Goal: Transaction & Acquisition: Obtain resource

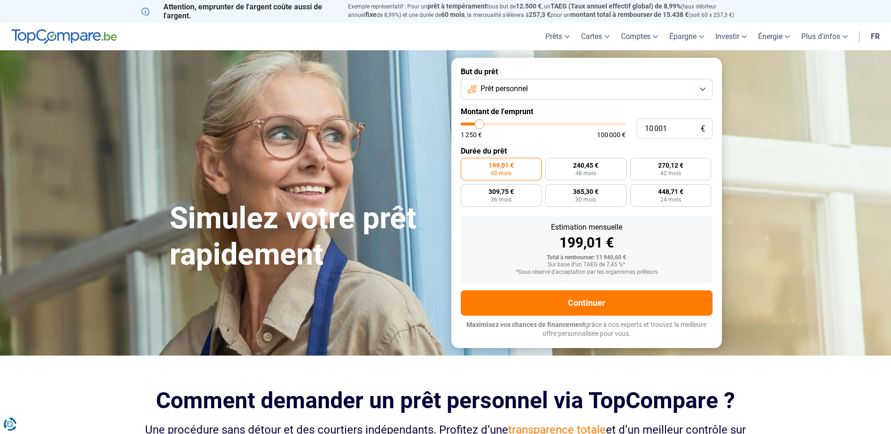
click at [544, 93] on button "Prêt personnel" at bounding box center [587, 89] width 252 height 21
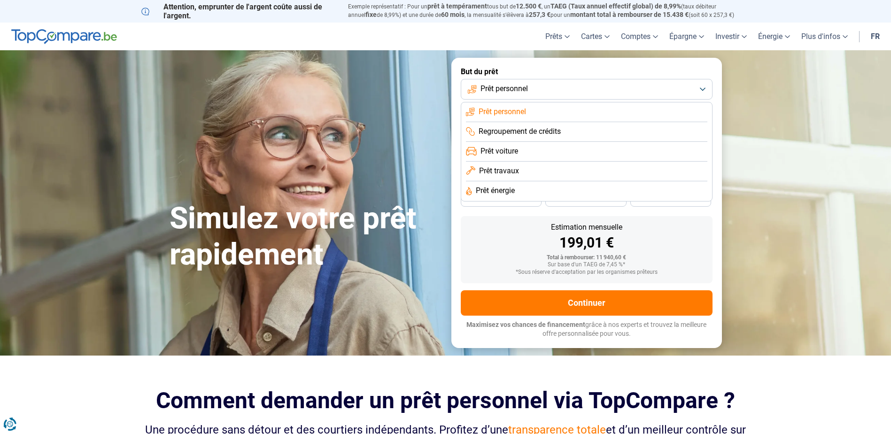
click at [533, 150] on li "Prêt voiture" at bounding box center [586, 152] width 241 height 20
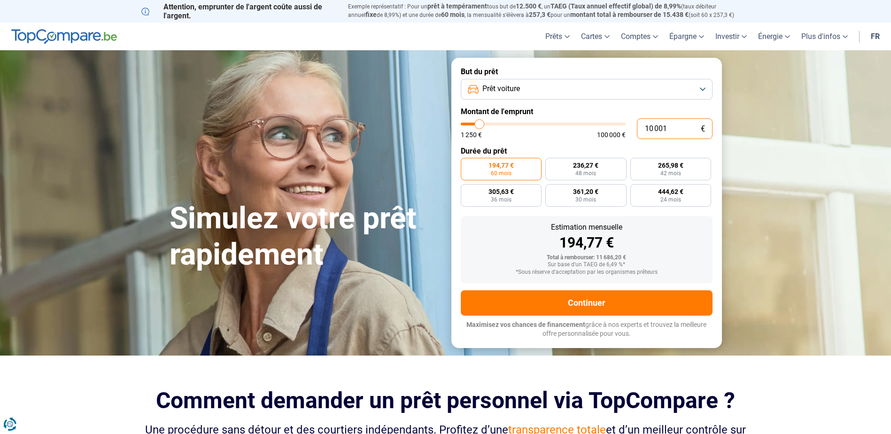
click at [672, 130] on input "10 001" at bounding box center [675, 128] width 76 height 21
type input "1 000"
type input "1250"
type input "10 000"
type input "10000"
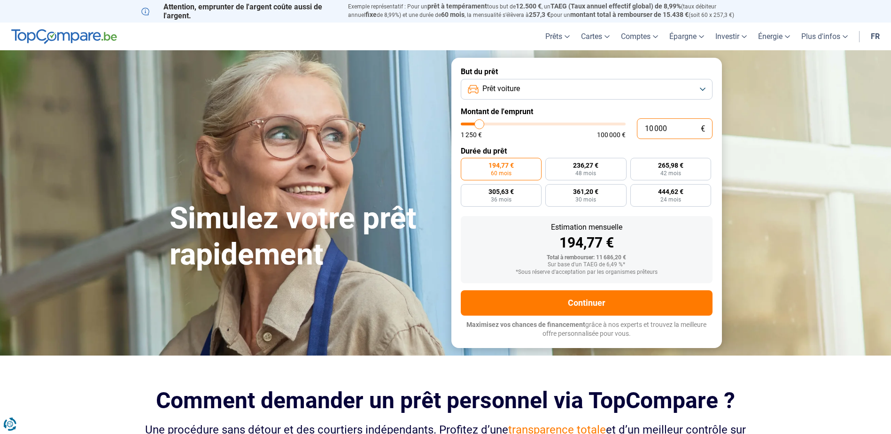
type input "10 000"
radio input "true"
click at [555, 147] on label "Durée du prêt" at bounding box center [587, 151] width 252 height 9
click at [546, 86] on button "Prêt voiture" at bounding box center [587, 89] width 252 height 21
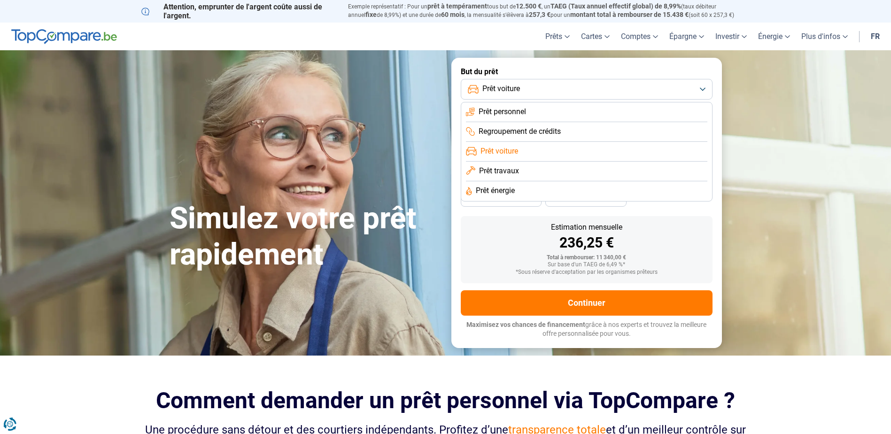
click at [546, 108] on li "Prêt personnel" at bounding box center [586, 112] width 241 height 20
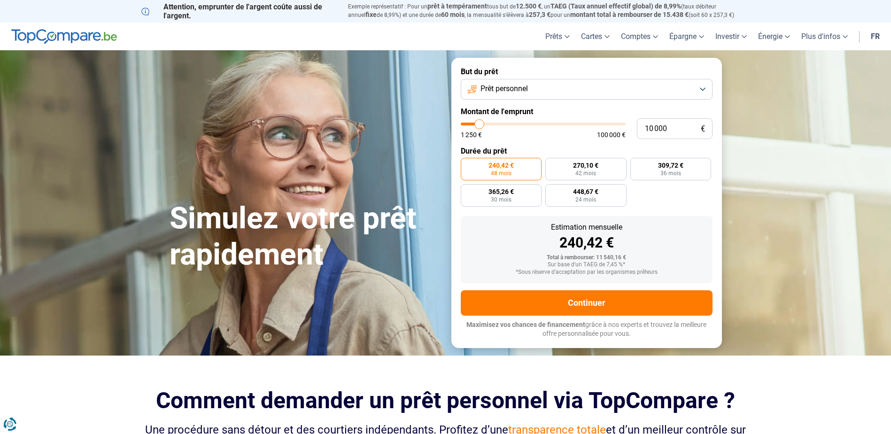
click at [531, 93] on button "Prêt personnel" at bounding box center [587, 89] width 252 height 21
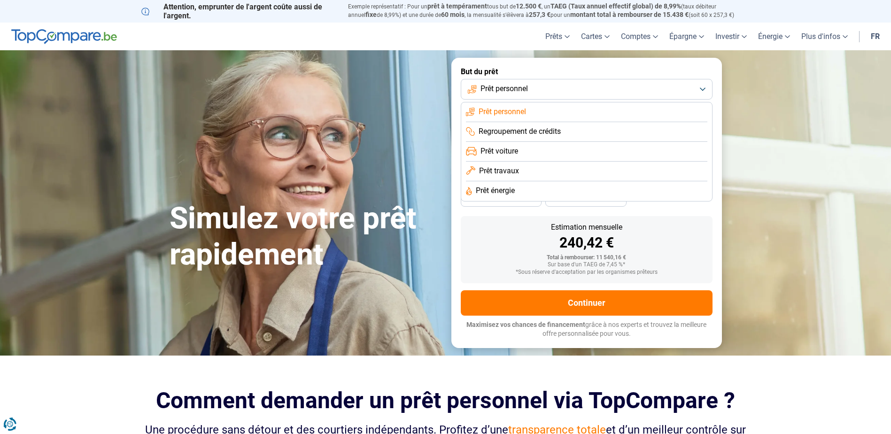
click at [551, 155] on li "Prêt voiture" at bounding box center [586, 152] width 241 height 20
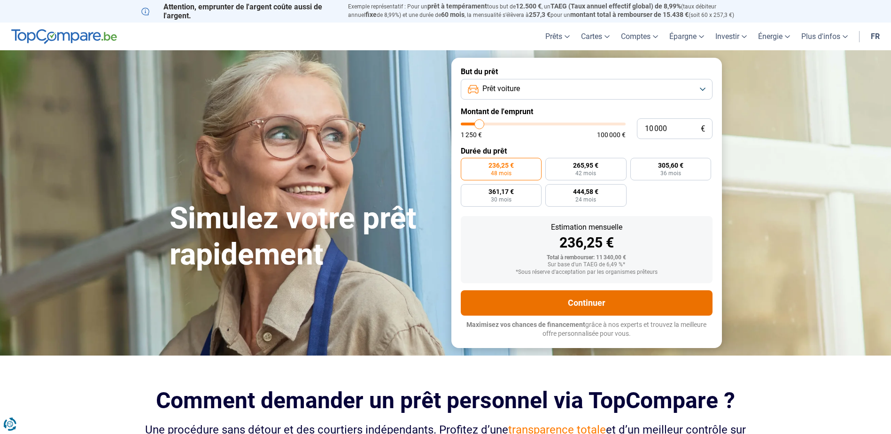
click at [588, 305] on button "Continuer" at bounding box center [587, 302] width 252 height 25
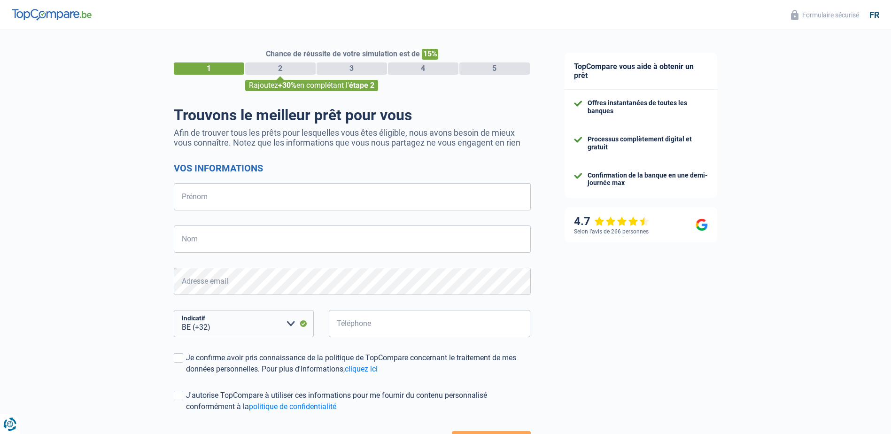
select select "32"
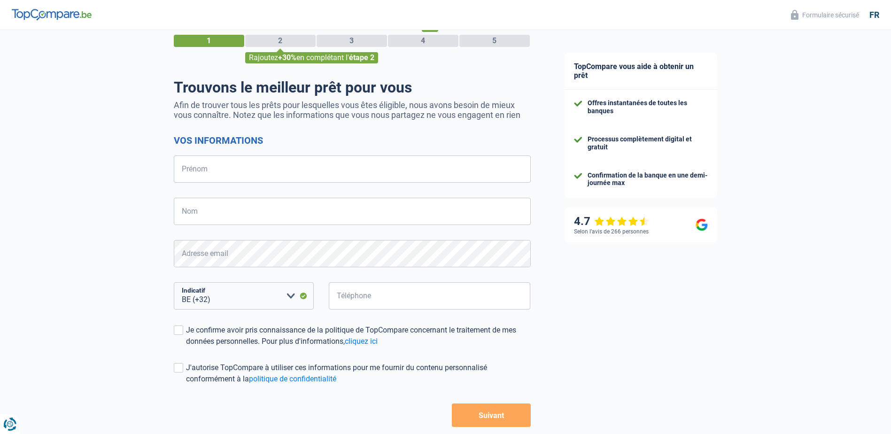
scroll to position [76, 0]
